Goal: Navigation & Orientation: Find specific page/section

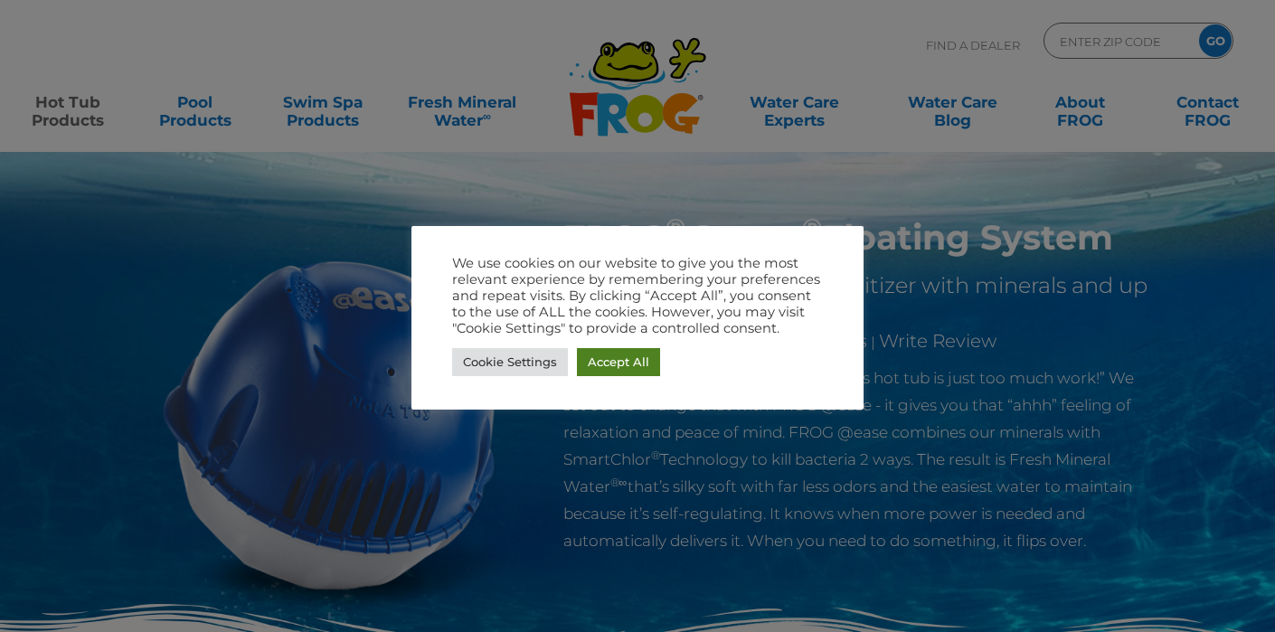
click at [629, 364] on link "Accept All" at bounding box center [618, 362] width 83 height 28
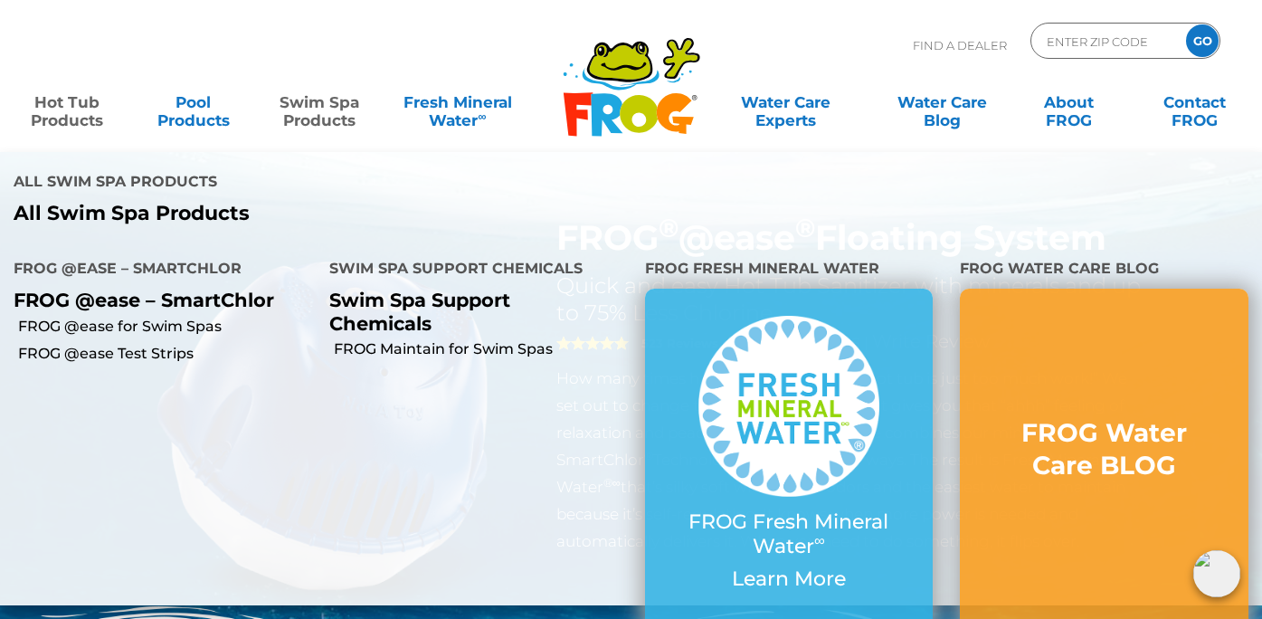
click at [317, 118] on link "Swim Spa Products" at bounding box center [319, 102] width 98 height 36
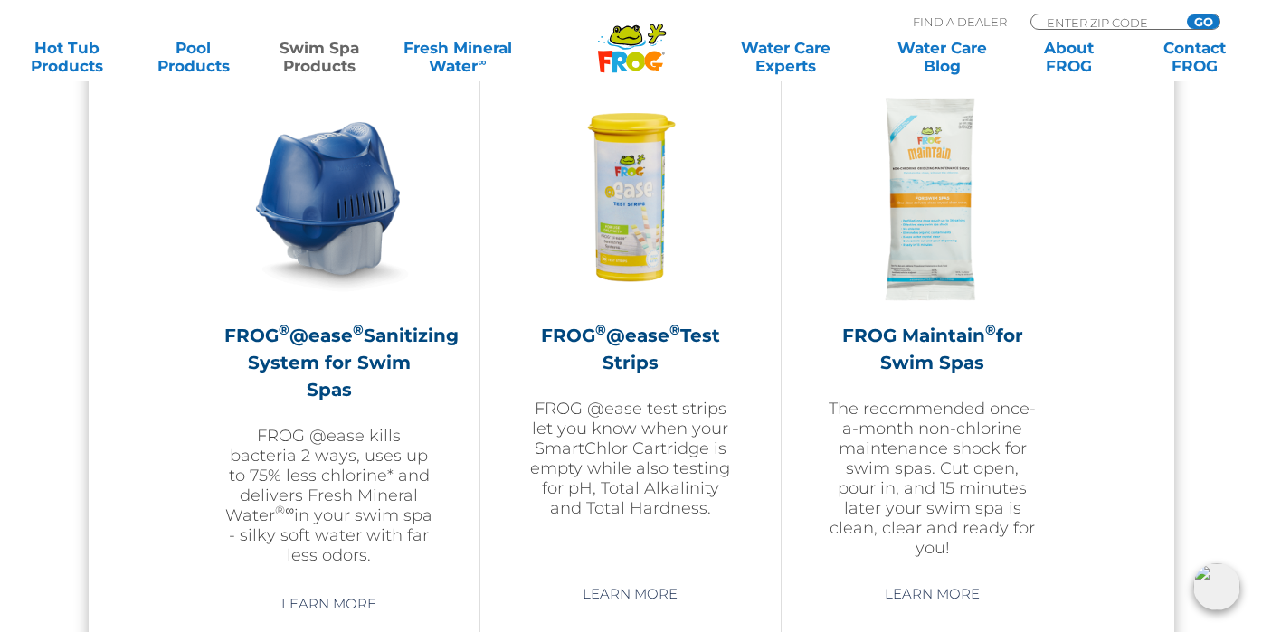
scroll to position [1651, 0]
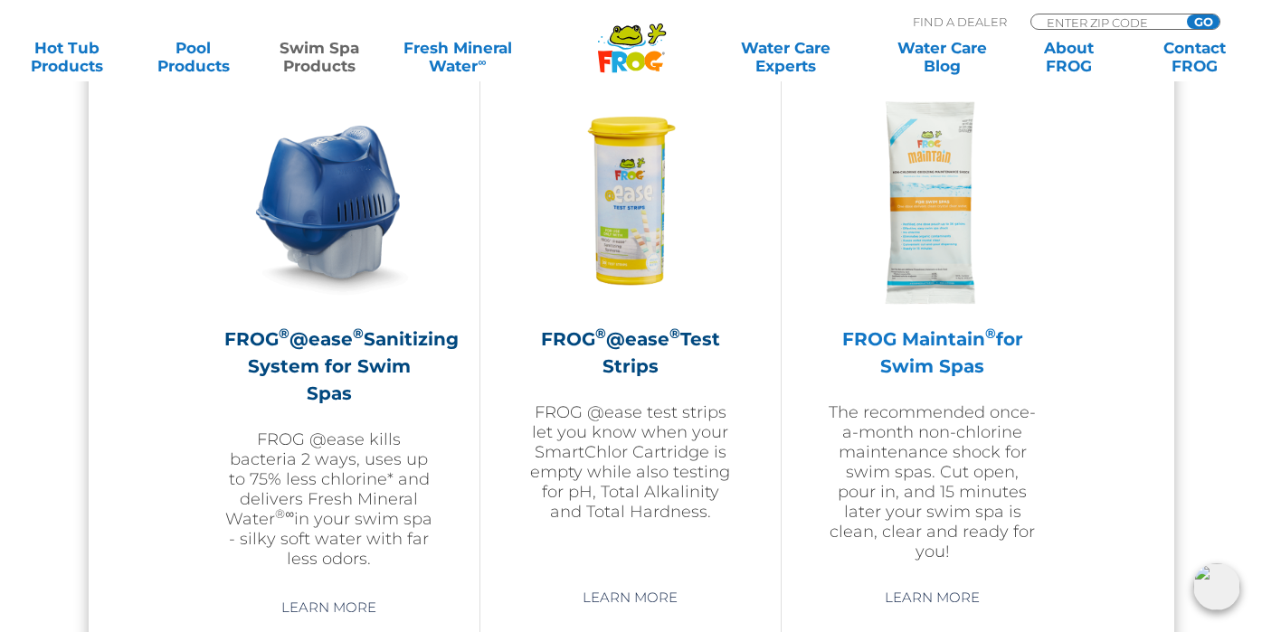
click at [950, 340] on h2 "FROG Maintain ® for Swim Spas" at bounding box center [932, 353] width 211 height 54
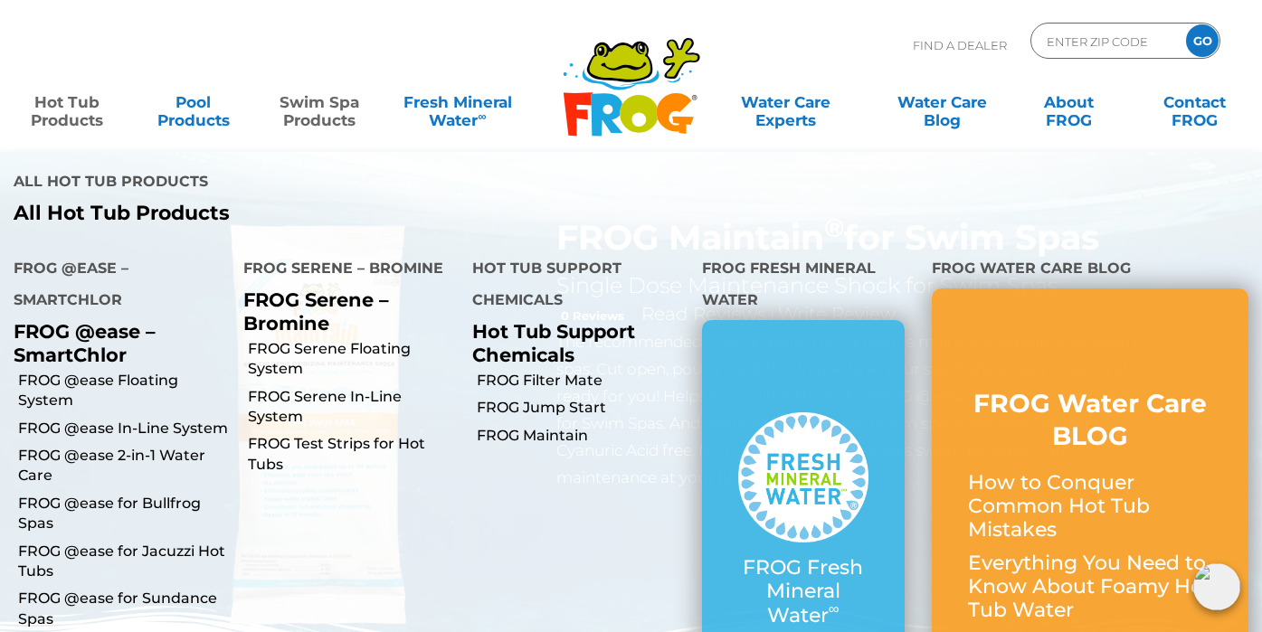
click at [71, 113] on link "Hot Tub Products" at bounding box center [67, 102] width 98 height 36
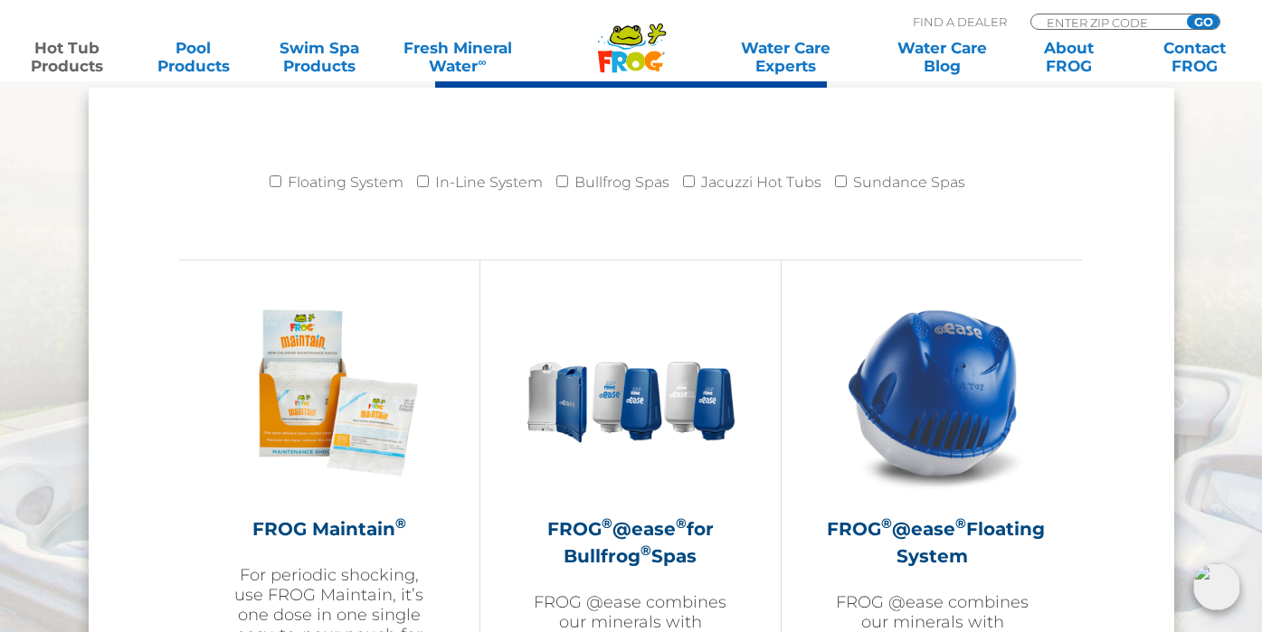
scroll to position [1850, 0]
